Goal: Navigation & Orientation: Find specific page/section

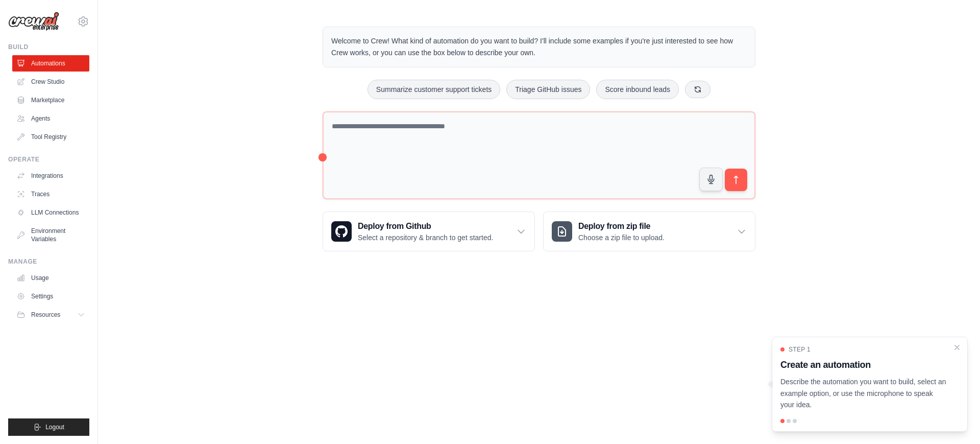
click at [156, 149] on div "Welcome to Crew! What kind of automation do you want to build? I'll include som…" at bounding box center [539, 138] width 882 height 257
click at [62, 60] on link "Automations" at bounding box center [51, 63] width 77 height 16
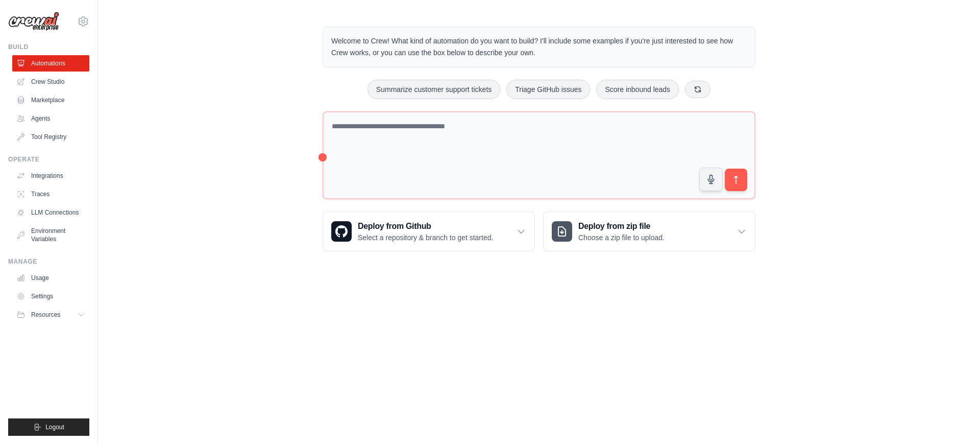
click at [59, 79] on link "Crew Studio" at bounding box center [50, 81] width 77 height 16
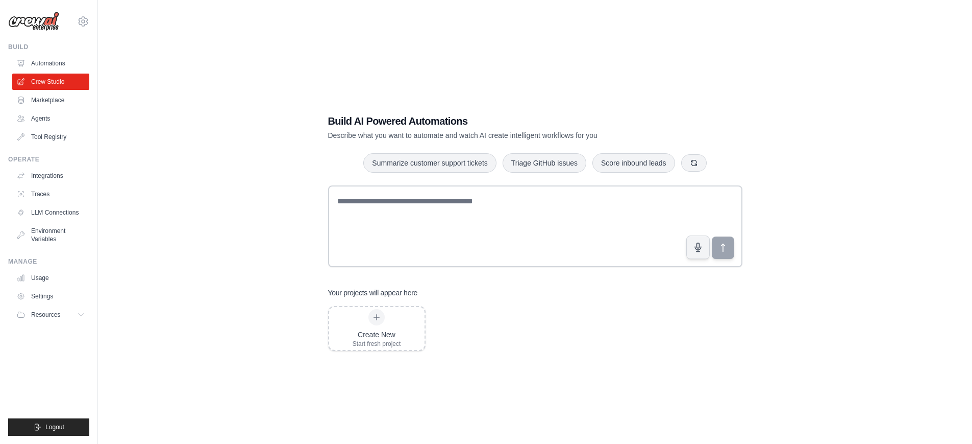
click at [48, 100] on link "Marketplace" at bounding box center [50, 100] width 77 height 16
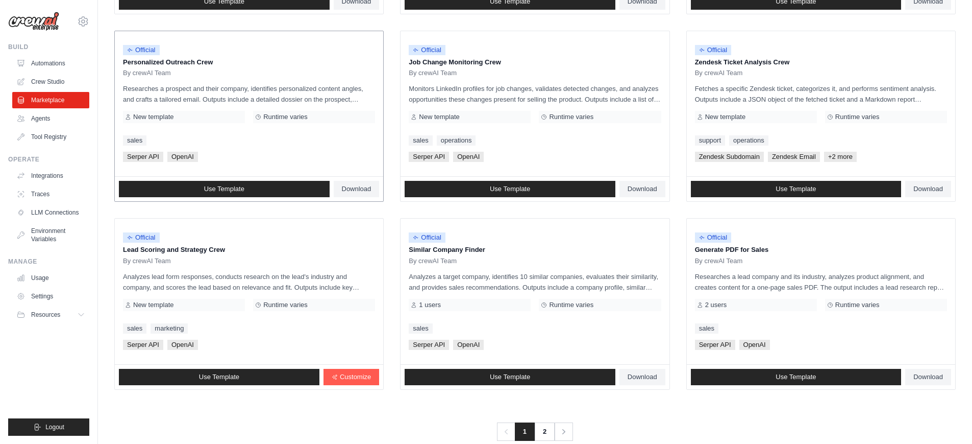
scroll to position [502, 0]
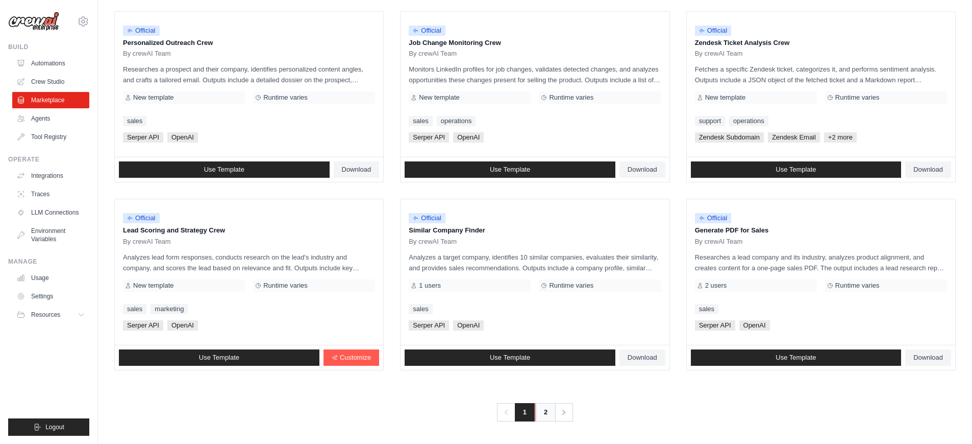
click at [543, 407] on link "2" at bounding box center [545, 412] width 20 height 18
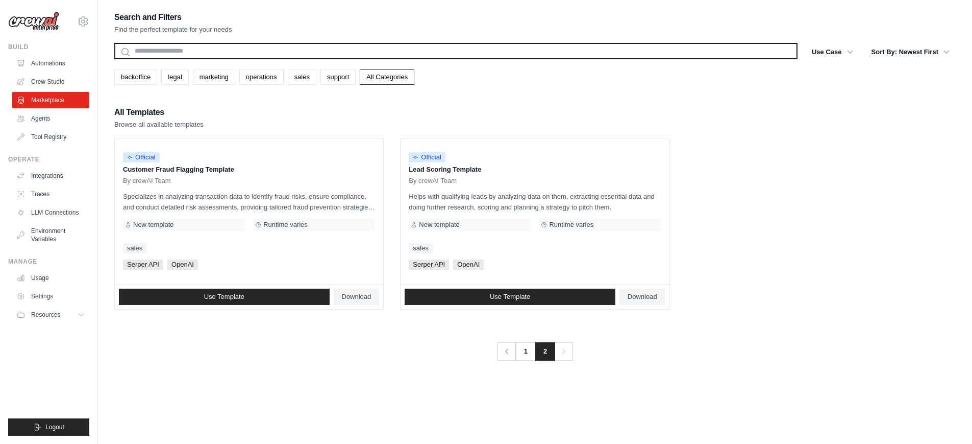
click at [208, 48] on input "text" at bounding box center [455, 51] width 683 height 16
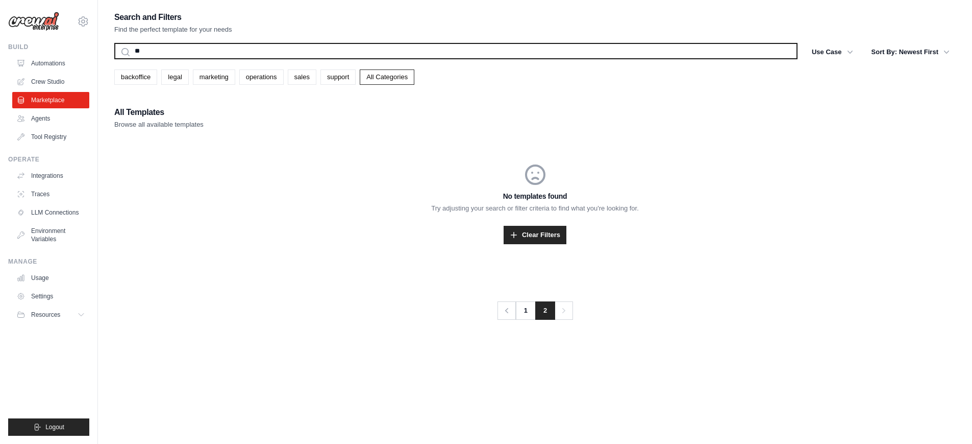
type input "*"
type input "********"
click at [114, 59] on button "Search" at bounding box center [114, 59] width 1 height 1
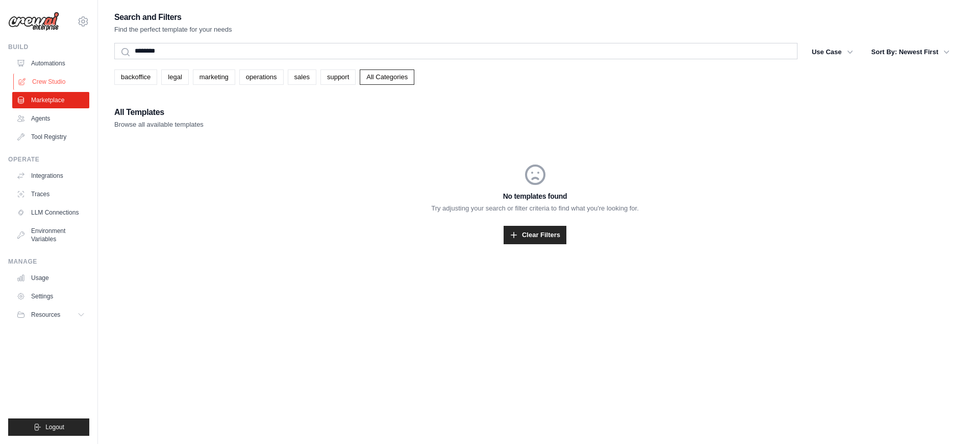
click at [70, 85] on link "Crew Studio" at bounding box center [51, 81] width 77 height 16
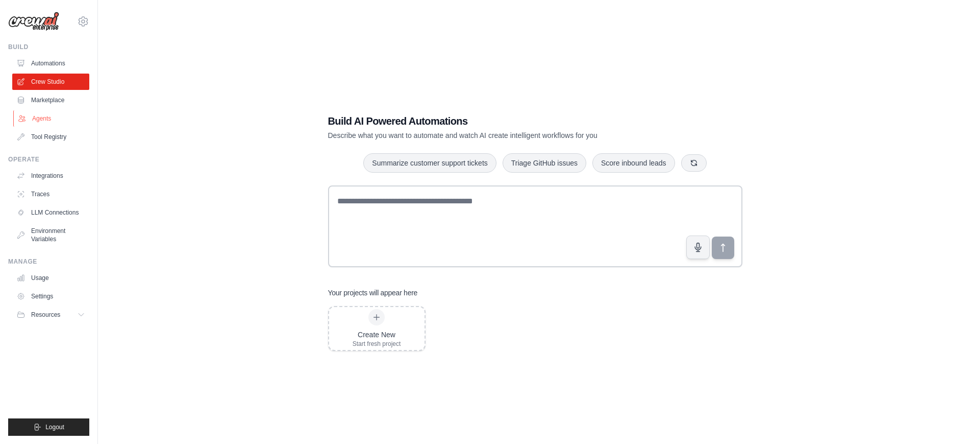
click at [54, 117] on link "Agents" at bounding box center [51, 118] width 77 height 16
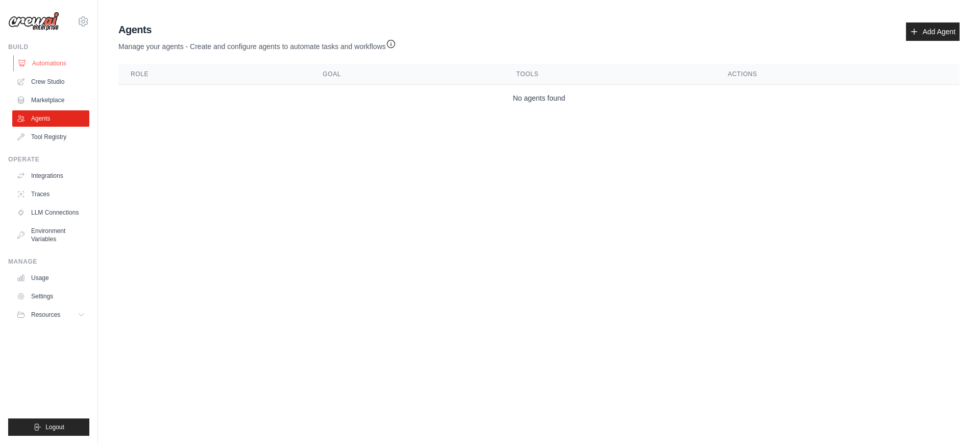
click at [66, 64] on link "Automations" at bounding box center [51, 63] width 77 height 16
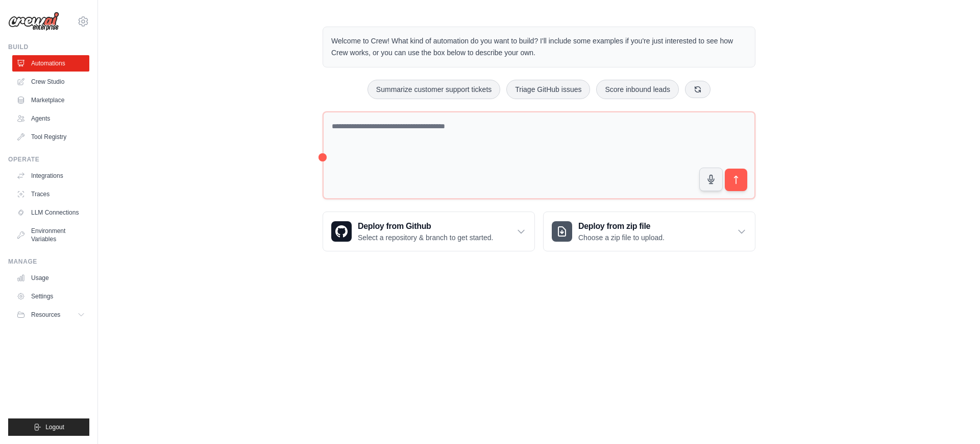
click at [257, 151] on div "Welcome to Crew! What kind of automation do you want to build? I'll include som…" at bounding box center [539, 138] width 882 height 257
click at [71, 180] on link "Integrations" at bounding box center [51, 175] width 77 height 16
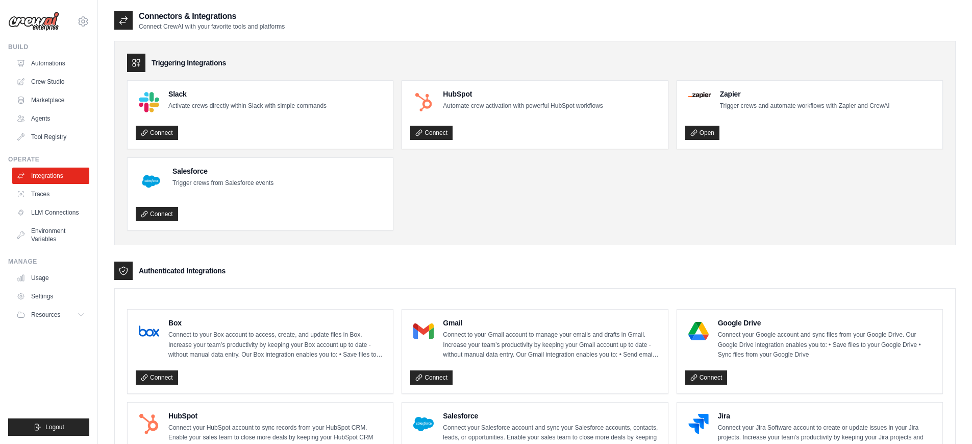
click at [595, 189] on ul "Slack Activate crews directly within Slack with simple commands Connect HubSpot…" at bounding box center [535, 155] width 816 height 150
